Goal: Task Accomplishment & Management: Manage account settings

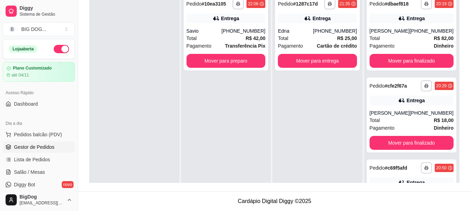
scroll to position [124, 0]
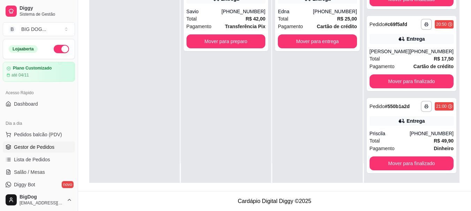
click at [207, 26] on span "Pagamento" at bounding box center [198, 27] width 25 height 8
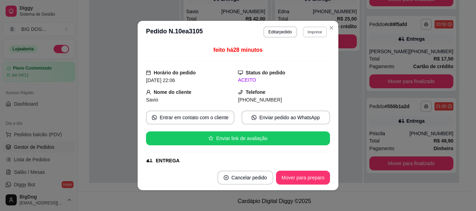
click at [318, 29] on button "Imprimir" at bounding box center [315, 31] width 24 height 11
click at [296, 60] on button "IMPRESSORA" at bounding box center [299, 56] width 51 height 11
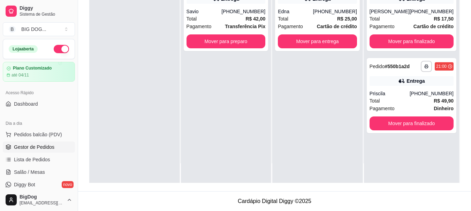
scroll to position [0, 0]
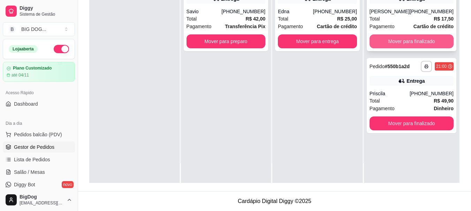
click at [380, 40] on button "Mover para finalizado" at bounding box center [411, 41] width 84 height 14
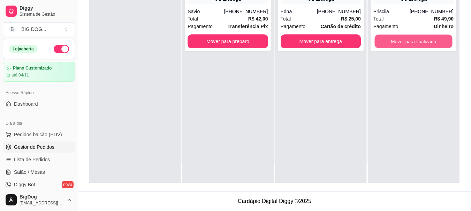
click at [380, 40] on button "Mover para finalizado" at bounding box center [413, 42] width 78 height 14
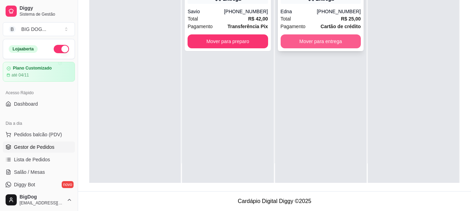
click at [334, 44] on button "Mover para entrega" at bounding box center [320, 41] width 80 height 14
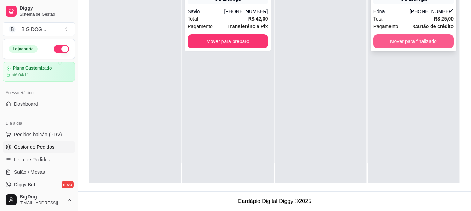
click at [381, 45] on button "Mover para finalizado" at bounding box center [413, 41] width 80 height 14
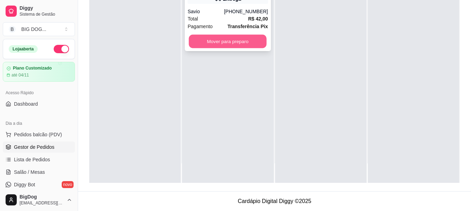
click at [228, 44] on button "Mover para preparo" at bounding box center [228, 42] width 78 height 14
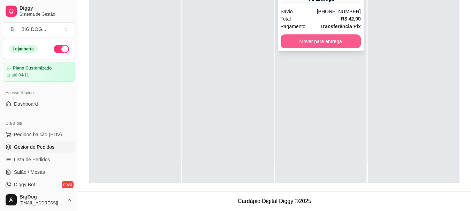
click at [291, 39] on button "Mover para entrega" at bounding box center [320, 41] width 80 height 14
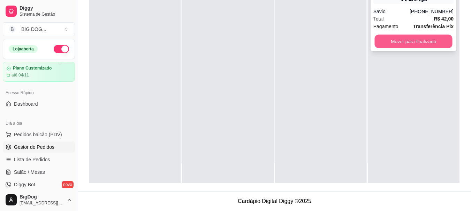
click at [378, 44] on button "Mover para finalizado" at bounding box center [413, 42] width 78 height 14
